Goal: Task Accomplishment & Management: Complete application form

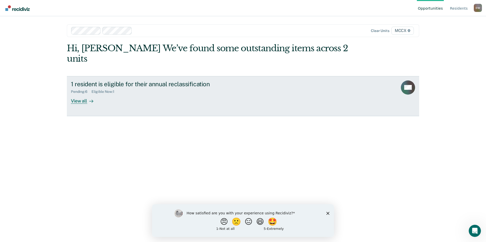
click at [82, 94] on div "View all" at bounding box center [85, 99] width 28 height 10
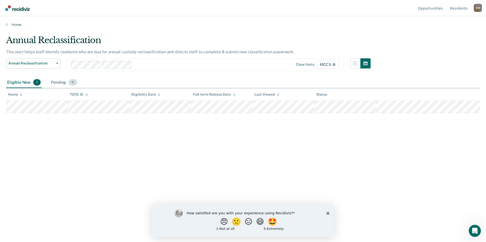
click at [62, 82] on div "Pending 6" at bounding box center [64, 82] width 28 height 11
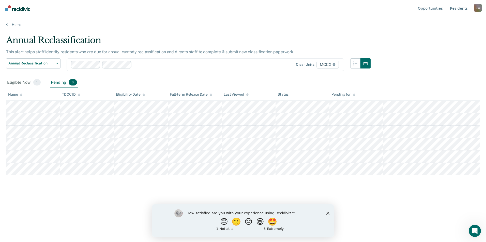
click at [328, 212] on icon "Close survey" at bounding box center [327, 213] width 3 height 3
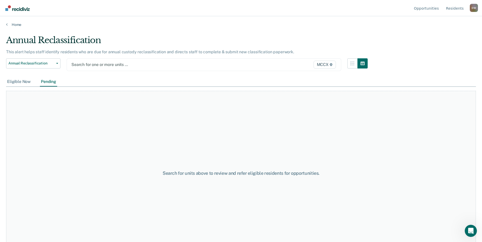
click at [23, 82] on div "Eligible Now" at bounding box center [19, 81] width 26 height 9
click at [57, 64] on icon "button" at bounding box center [57, 63] width 2 height 1
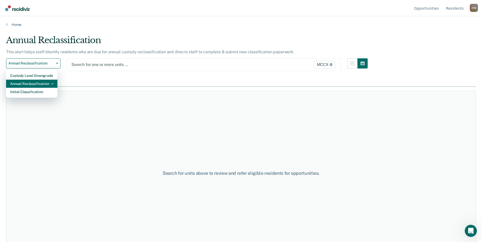
click at [46, 83] on div "Annual Reclassification" at bounding box center [31, 84] width 43 height 8
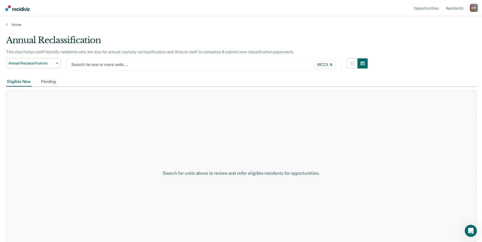
click at [85, 66] on div at bounding box center [163, 65] width 185 height 6
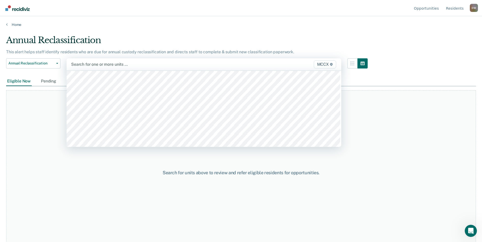
scroll to position [178, 0]
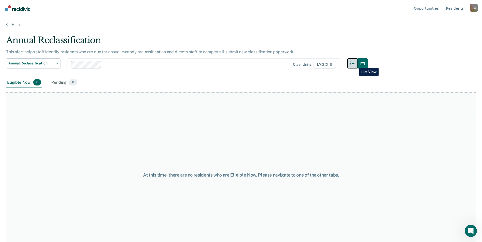
click at [354, 64] on icon "button" at bounding box center [352, 63] width 4 height 4
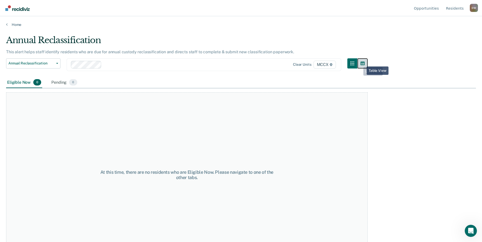
click at [363, 63] on button "button" at bounding box center [362, 63] width 10 height 10
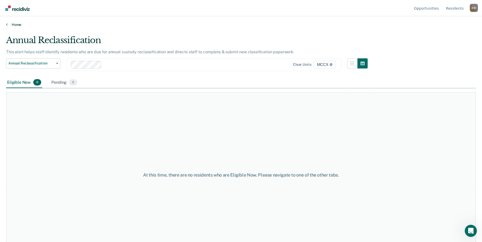
click at [14, 25] on link "Home" at bounding box center [241, 24] width 470 height 5
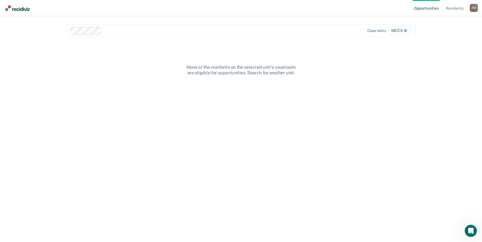
click at [403, 31] on span "MCCX" at bounding box center [399, 31] width 22 height 8
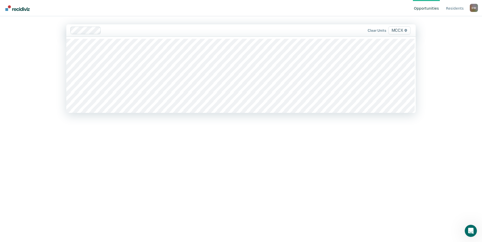
click at [440, 38] on div "Opportunities Resident s [PERSON_NAME] [PERSON_NAME] Profile How it works Log O…" at bounding box center [241, 121] width 482 height 242
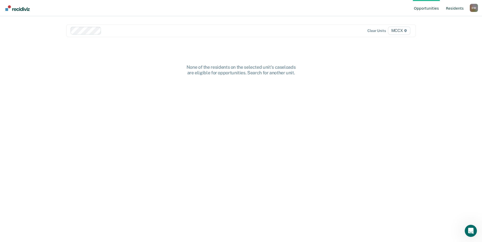
click at [451, 9] on link "Resident s" at bounding box center [455, 8] width 20 height 16
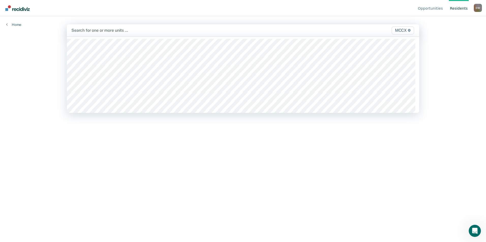
click at [398, 30] on span "MCCX" at bounding box center [403, 30] width 22 height 8
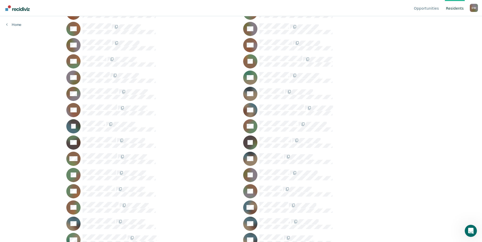
scroll to position [86, 0]
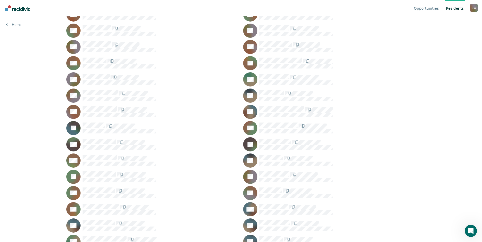
click at [252, 91] on icon at bounding box center [244, 93] width 23 height 23
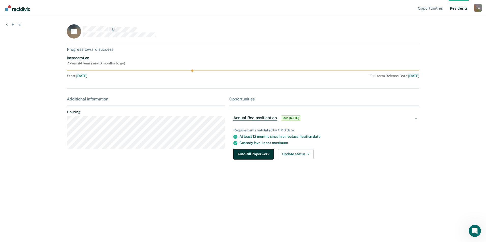
click at [247, 153] on button "Auto-fill Paperwork" at bounding box center [253, 154] width 40 height 10
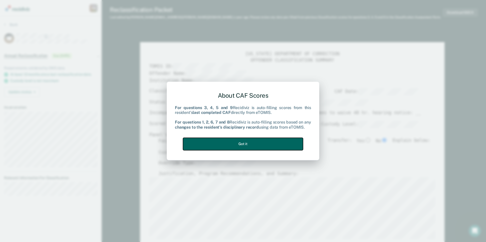
click at [240, 142] on button "Got it" at bounding box center [243, 144] width 120 height 12
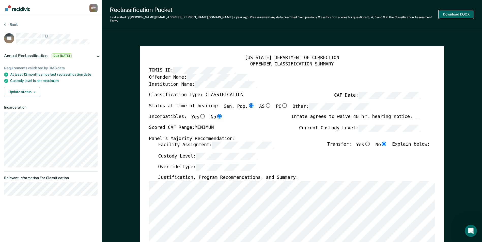
click at [459, 12] on button "Download DOCX" at bounding box center [456, 14] width 35 height 8
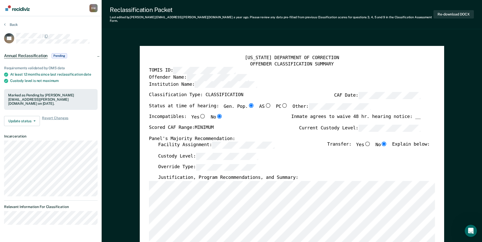
click at [48, 97] on div "Marked as Pending by [PERSON_NAME][EMAIL_ADDRESS][PERSON_NAME][DOMAIN_NAME] on …" at bounding box center [50, 99] width 85 height 13
click at [59, 55] on span "Pending" at bounding box center [59, 55] width 15 height 5
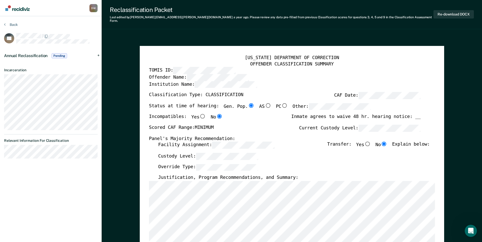
click at [59, 55] on span "Pending" at bounding box center [59, 55] width 15 height 5
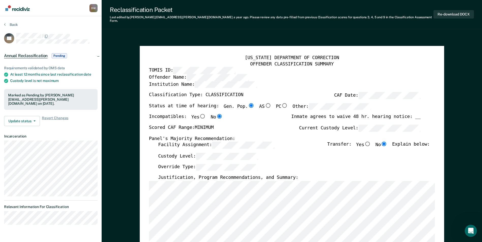
click at [92, 8] on div "D W" at bounding box center [93, 8] width 8 height 8
click at [69, 8] on nav "[PERSON_NAME] [PERSON_NAME] Profile How it works Log Out" at bounding box center [50, 8] width 93 height 16
click at [34, 56] on span "Annual Reclassification" at bounding box center [25, 55] width 43 height 5
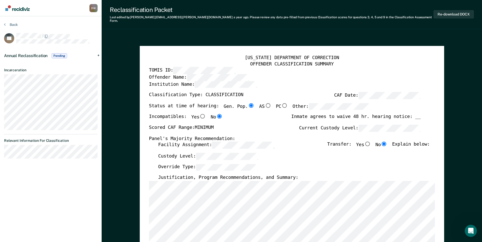
click at [34, 56] on span "Annual Reclassification" at bounding box center [25, 55] width 43 height 5
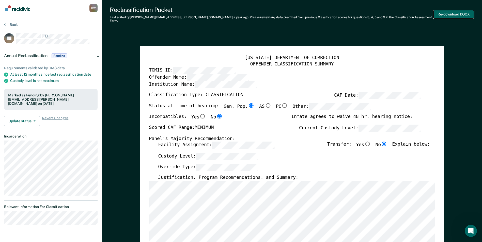
click at [450, 12] on button "Re-download DOCX" at bounding box center [453, 14] width 40 height 8
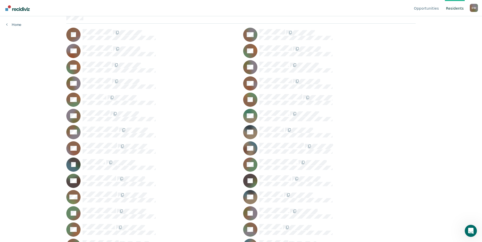
scroll to position [51, 0]
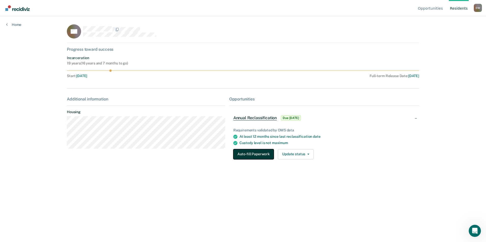
click at [252, 155] on button "Auto-fill Paperwork" at bounding box center [253, 154] width 40 height 10
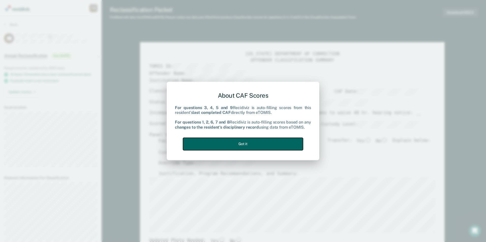
click at [249, 144] on button "Got it" at bounding box center [243, 144] width 120 height 12
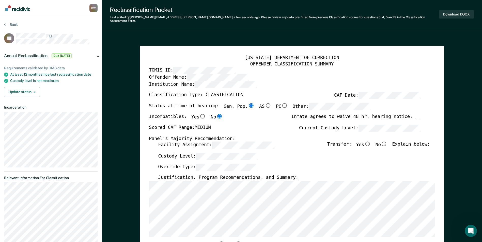
click at [387, 142] on input "No" at bounding box center [384, 144] width 7 height 5
type textarea "x"
radio input "true"
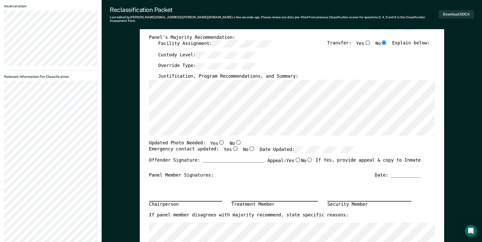
scroll to position [102, 0]
click at [235, 140] on input "No" at bounding box center [238, 142] width 7 height 5
type textarea "x"
radio input "true"
click at [232, 146] on input "Yes" at bounding box center [235, 148] width 7 height 5
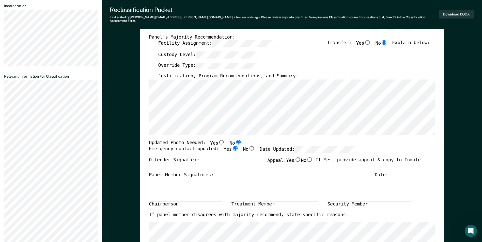
type textarea "x"
radio input "true"
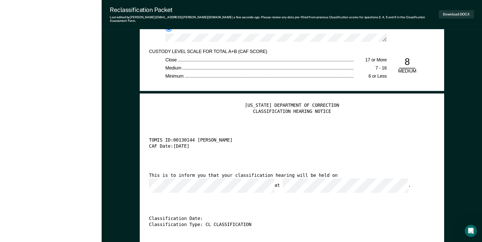
scroll to position [1219, 0]
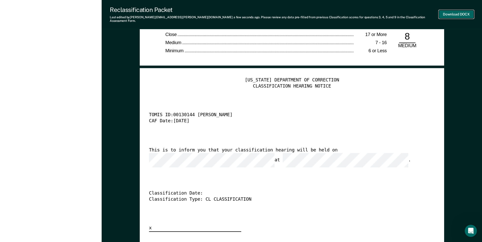
click at [450, 12] on button "Download DOCX" at bounding box center [456, 14] width 35 height 8
click at [324, 7] on div "Reclassification Packet" at bounding box center [272, 9] width 324 height 7
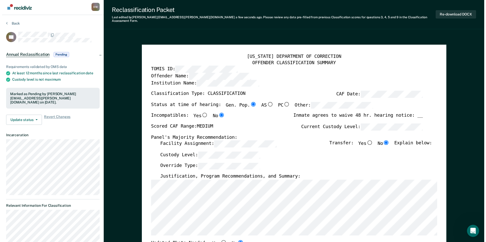
scroll to position [0, 0]
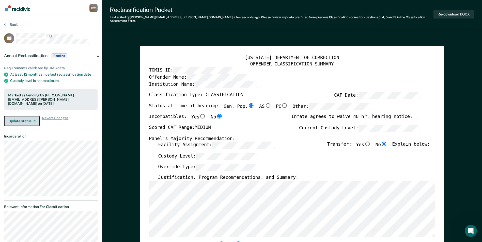
click at [34, 121] on icon "button" at bounding box center [35, 121] width 2 height 1
click at [29, 127] on button "Revert from Pending" at bounding box center [28, 131] width 49 height 8
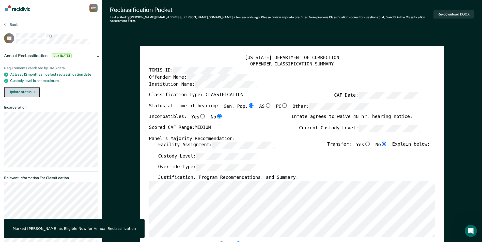
type textarea "x"
click at [34, 92] on icon "button" at bounding box center [35, 92] width 2 height 1
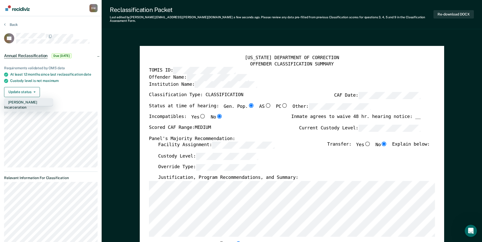
click at [26, 101] on button "[PERSON_NAME]" at bounding box center [28, 102] width 49 height 8
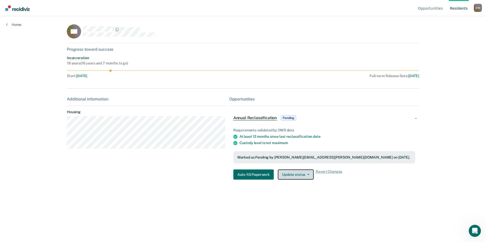
click at [286, 175] on button "Update status" at bounding box center [296, 175] width 36 height 10
click at [257, 190] on div "RB Progress toward success Incarceration 19 years ( 16 years and 7 months to go…" at bounding box center [243, 107] width 352 height 166
